Goal: Navigation & Orientation: Find specific page/section

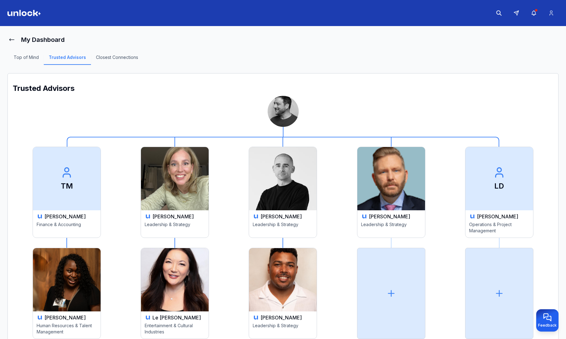
scroll to position [22, 0]
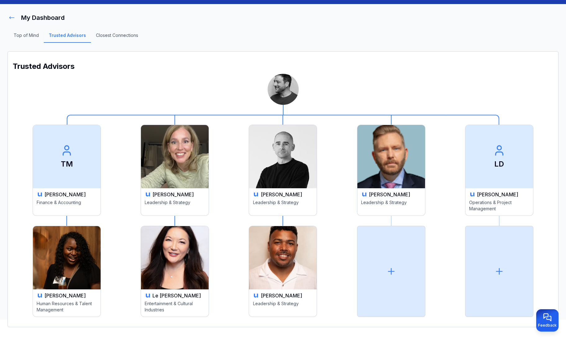
click at [16, 14] on button at bounding box center [11, 17] width 9 height 12
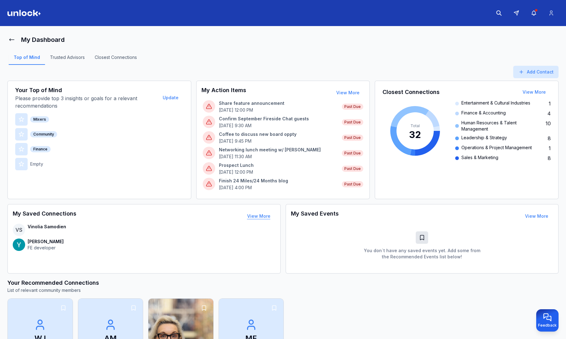
click at [256, 217] on button "View More" at bounding box center [258, 216] width 33 height 12
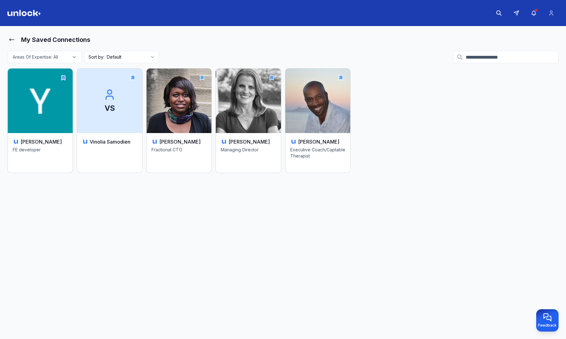
click at [6, 38] on main "My Saved Connections Areas Of Expertise: All Sort by: Default [PERSON_NAME] FE …" at bounding box center [283, 184] width 566 height 316
click at [11, 40] on icon at bounding box center [12, 40] width 5 height 2
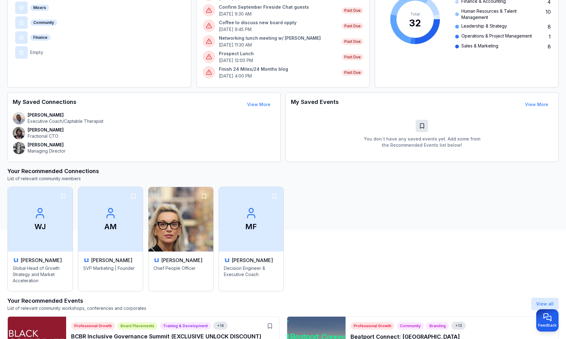
scroll to position [232, 0]
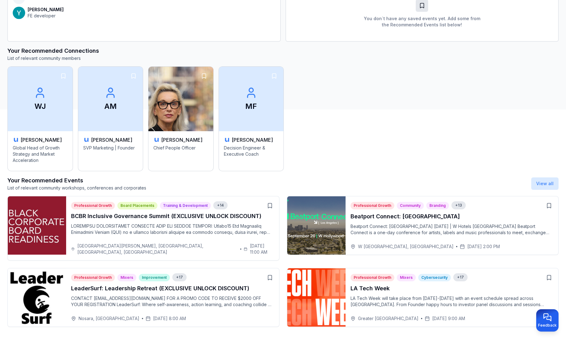
click at [193, 197] on div "Professional Growth Board Placements Training & Development + 14 BCBR Inclusive…" at bounding box center [172, 228] width 213 height 64
